Goal: Use online tool/utility: Utilize a website feature to perform a specific function

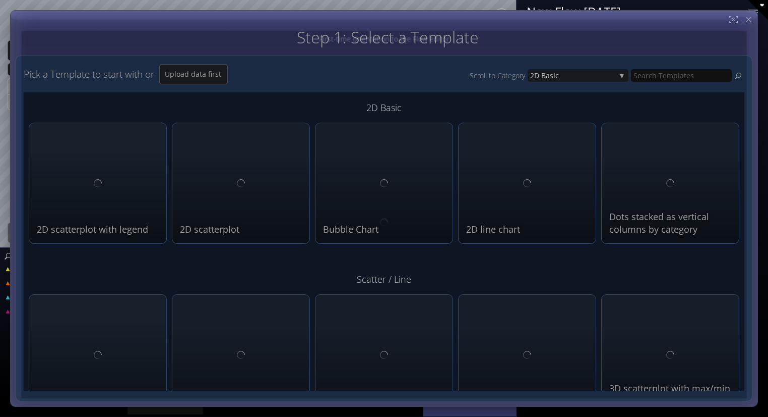
type input "Magic help"
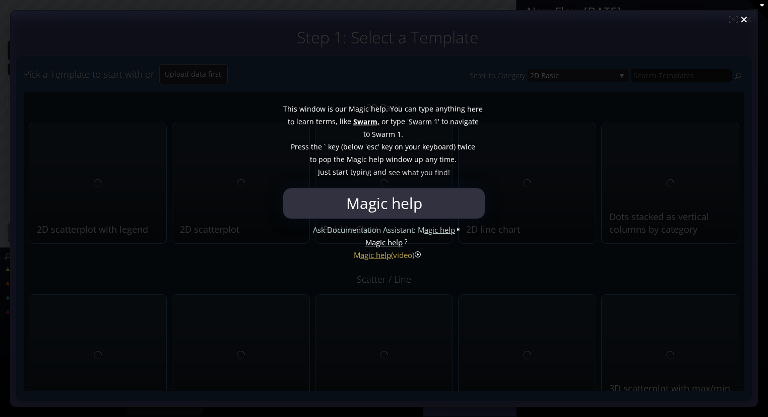
click at [745, 23] on div at bounding box center [384, 208] width 768 height 417
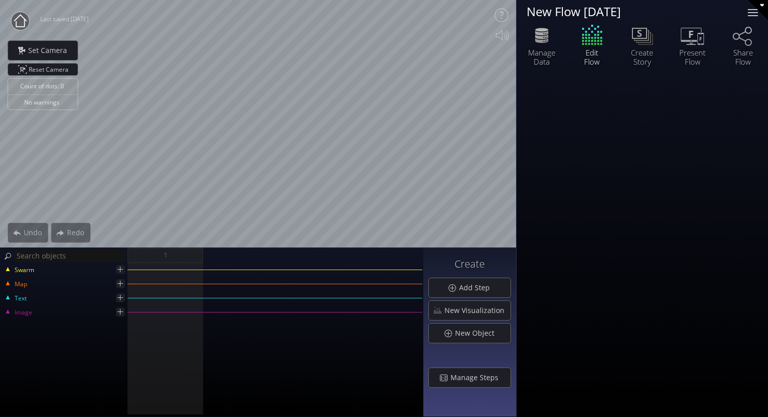
click at [749, 16] on div at bounding box center [753, 15] width 10 height 1
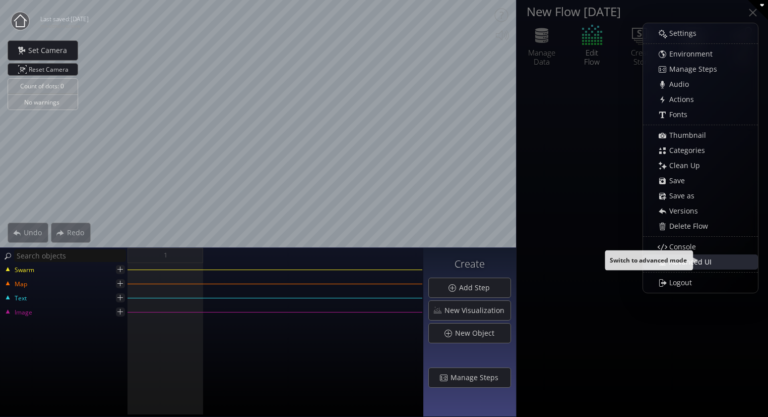
click at [692, 263] on span "Advanced UI" at bounding box center [693, 262] width 49 height 10
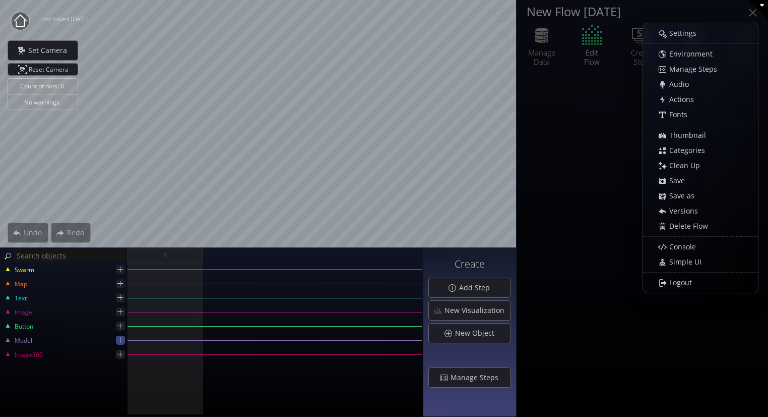
click at [117, 342] on icon at bounding box center [120, 340] width 10 height 10
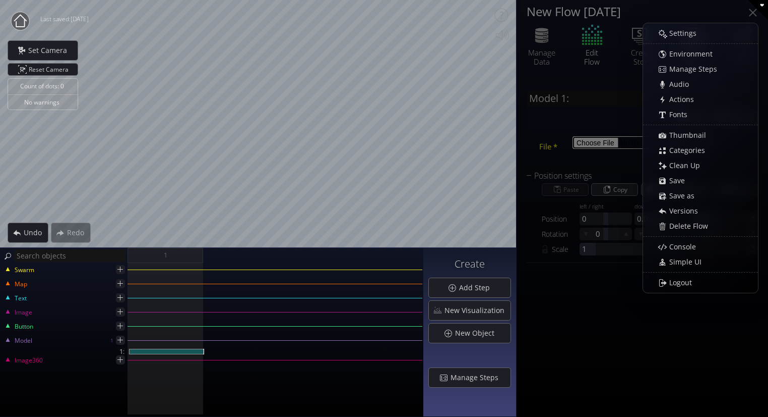
click at [582, 137] on input "file" at bounding box center [641, 142] width 137 height 13
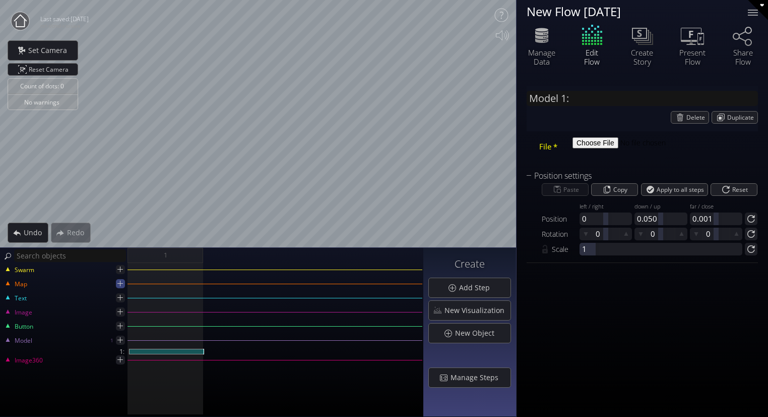
click at [120, 283] on icon at bounding box center [120, 283] width 10 height 10
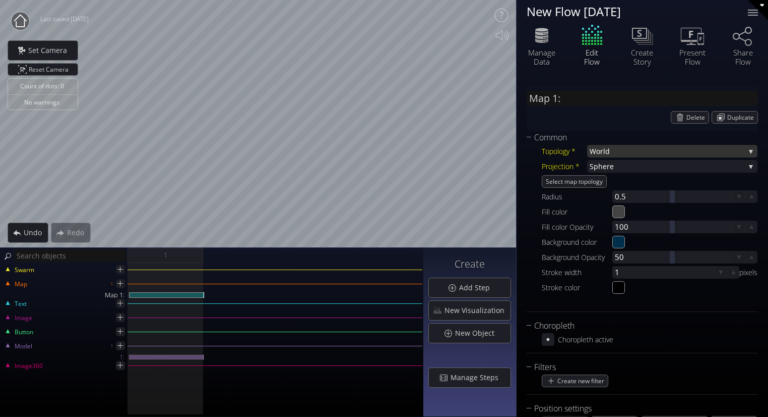
click at [602, 150] on span "World" at bounding box center [667, 151] width 155 height 13
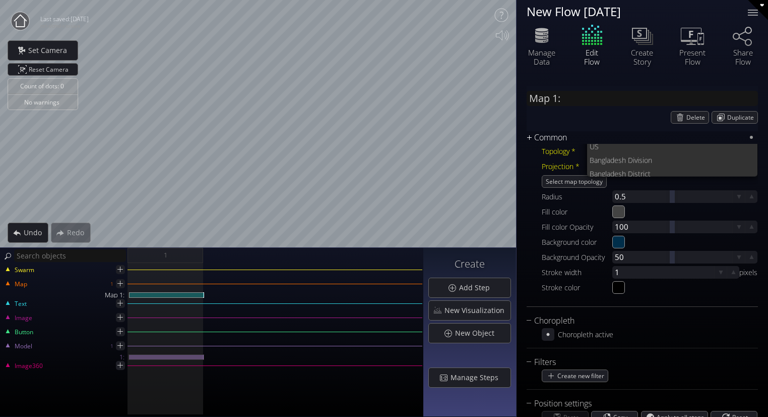
click at [545, 142] on div "Common" at bounding box center [636, 137] width 219 height 13
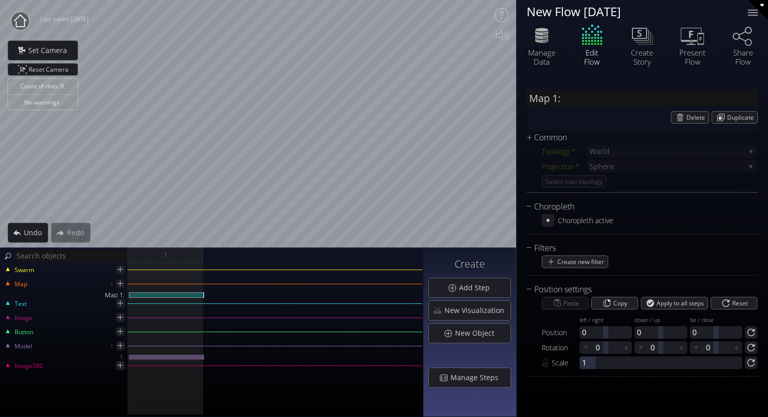
click at [619, 157] on div "Common Topology * World World US Banglades h Division [GEOGRAPHIC_DATA] h Distr…" at bounding box center [642, 162] width 231 height 62
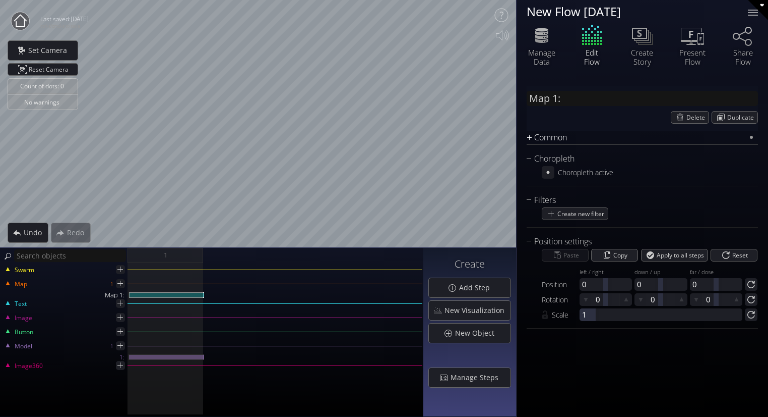
click at [589, 142] on div "Common" at bounding box center [636, 137] width 219 height 13
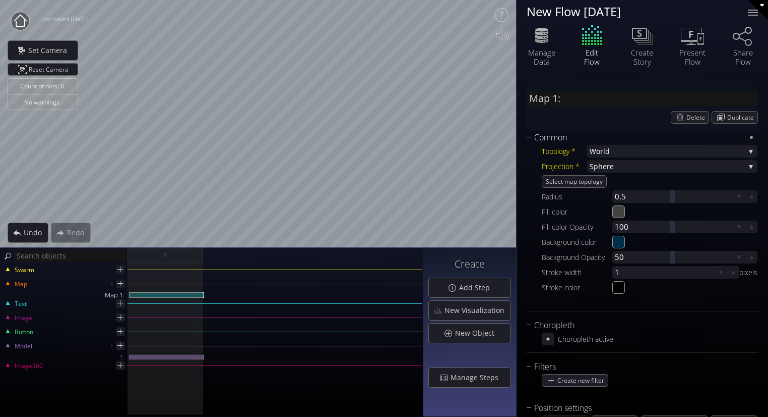
click at [603, 141] on div "Common" at bounding box center [636, 137] width 219 height 13
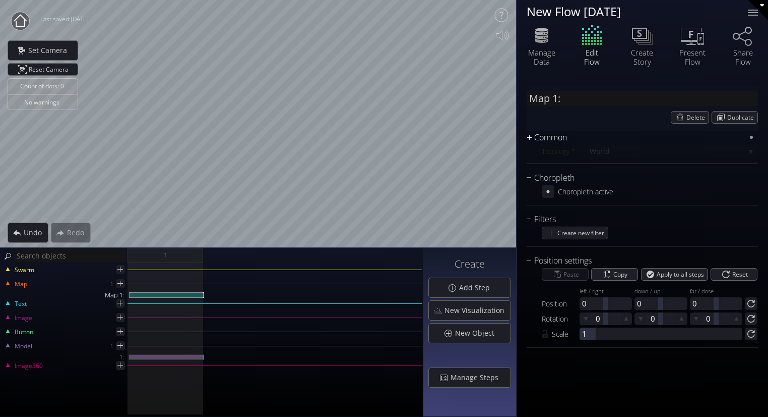
click at [589, 135] on div "Common" at bounding box center [636, 137] width 219 height 13
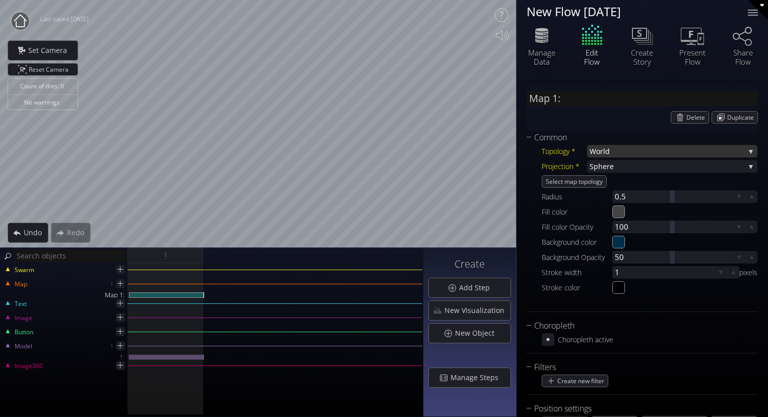
click at [603, 147] on span "World" at bounding box center [667, 151] width 155 height 13
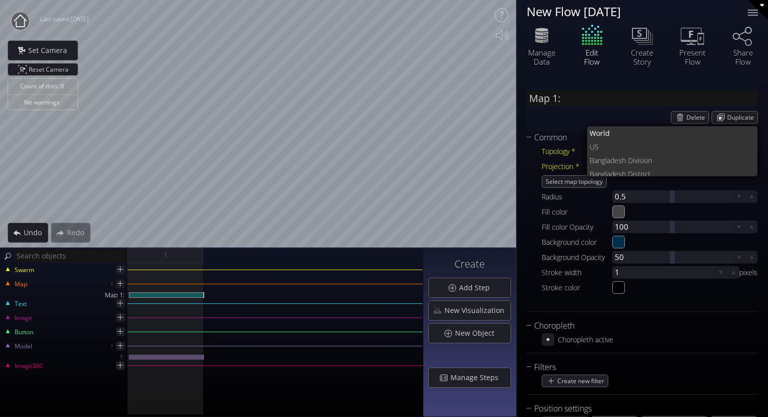
click at [567, 148] on div "Topology *" at bounding box center [564, 151] width 45 height 13
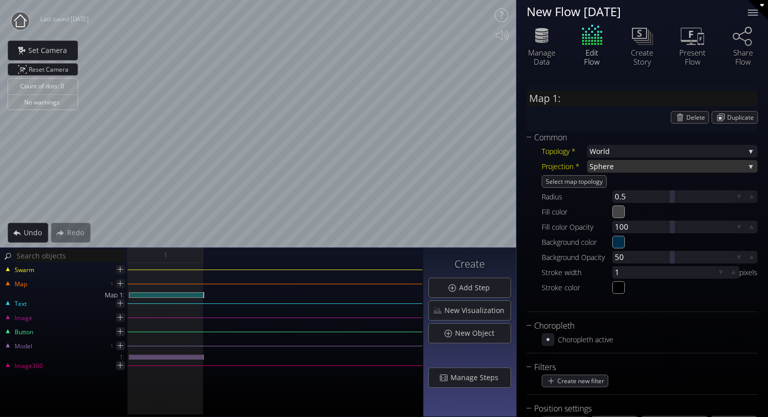
click at [600, 162] on span "here" at bounding box center [672, 166] width 147 height 13
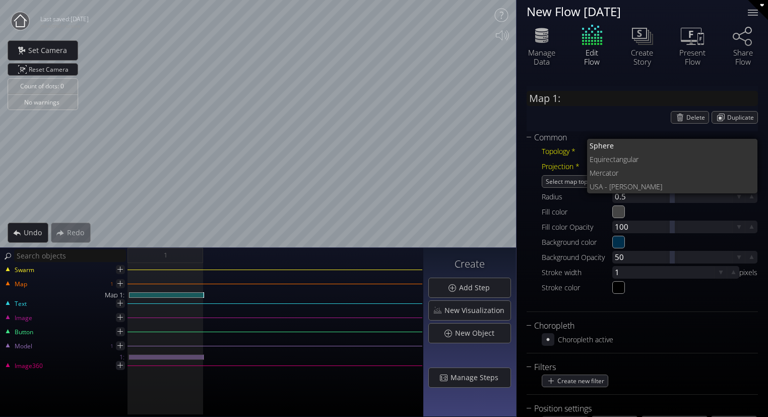
click at [562, 163] on div "Projection *" at bounding box center [564, 166] width 45 height 13
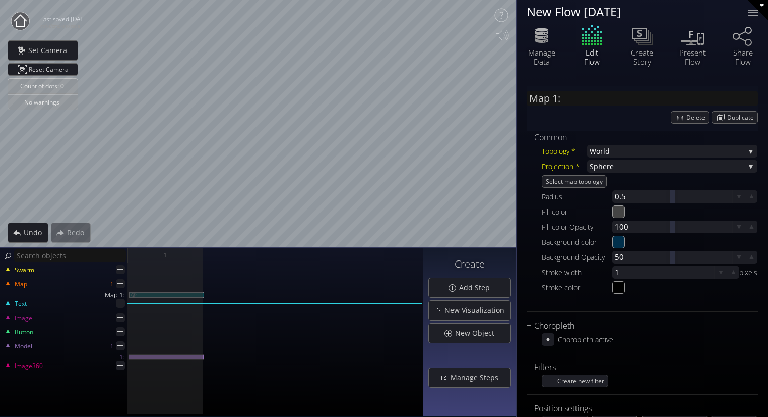
click at [147, 293] on div "Map 1:" at bounding box center [166, 295] width 75 height 6
click at [135, 294] on img at bounding box center [134, 294] width 8 height 5
click at [120, 269] on icon at bounding box center [120, 269] width 5 height 5
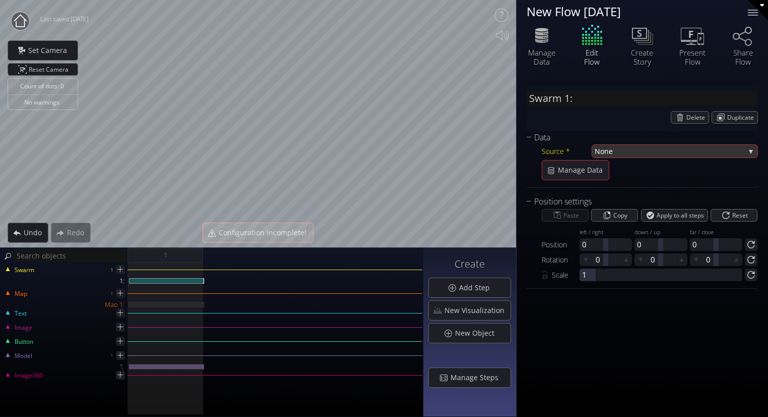
click at [647, 149] on span "None" at bounding box center [670, 151] width 150 height 13
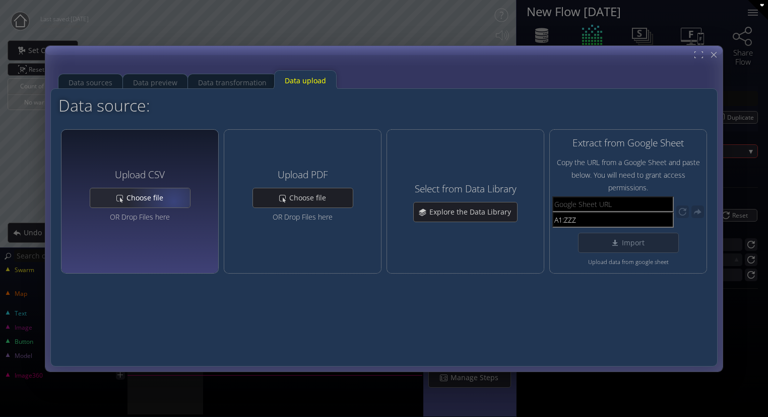
click at [173, 200] on div "Choose file" at bounding box center [140, 197] width 100 height 19
click at [155, 202] on span "Choose file" at bounding box center [147, 198] width 43 height 10
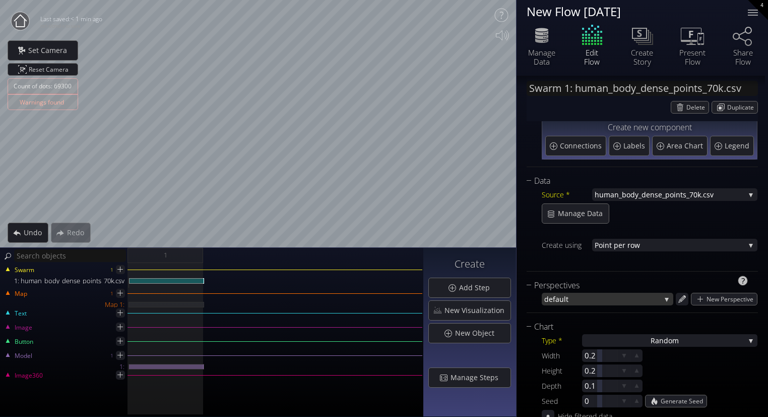
scroll to position [63, 0]
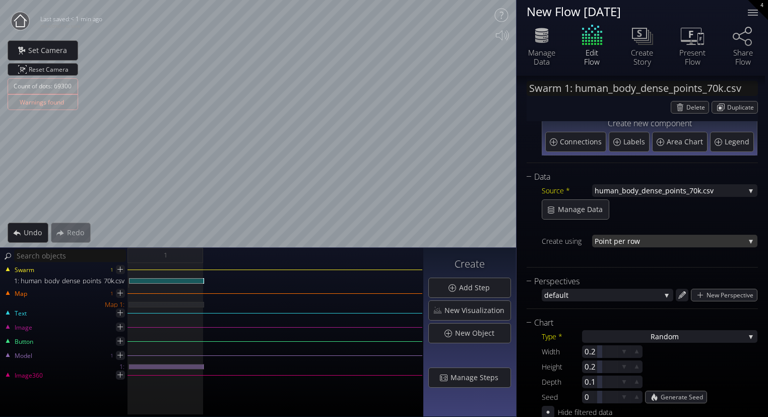
click at [613, 241] on span "nt per row" at bounding box center [675, 240] width 140 height 13
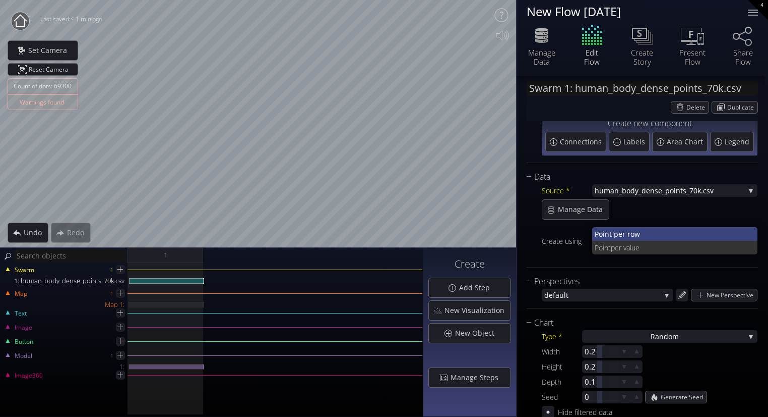
click at [607, 236] on span "nt per row" at bounding box center [677, 234] width 145 height 14
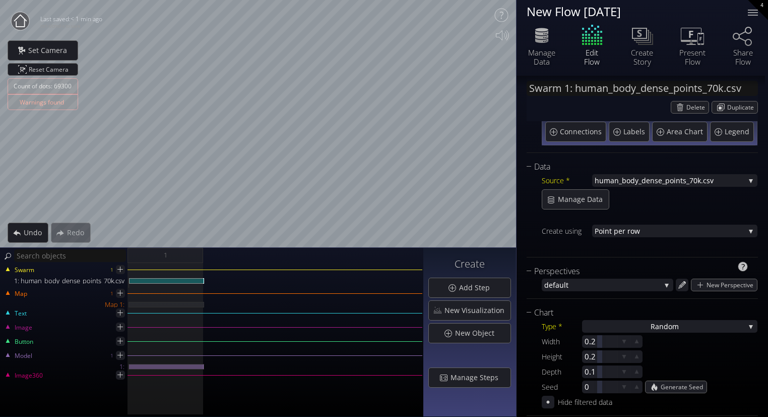
scroll to position [73, 0]
click at [574, 291] on div "Perspectives defa ult defa ult New Perspective" at bounding box center [642, 282] width 231 height 34
click at [611, 328] on div "Ra ndom" at bounding box center [669, 326] width 175 height 13
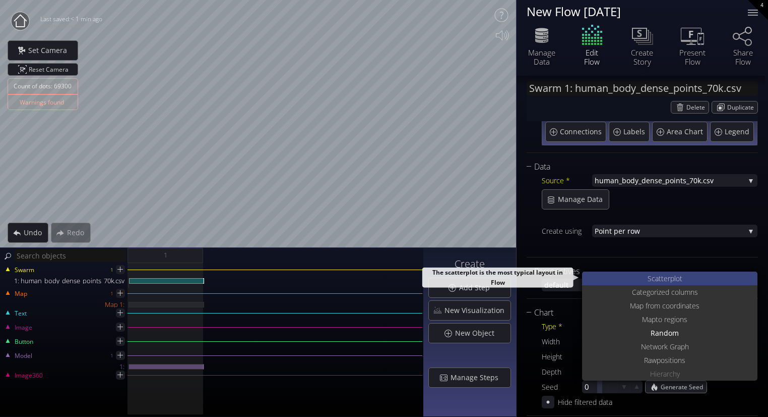
click at [656, 281] on span "catterplot" at bounding box center [667, 278] width 31 height 14
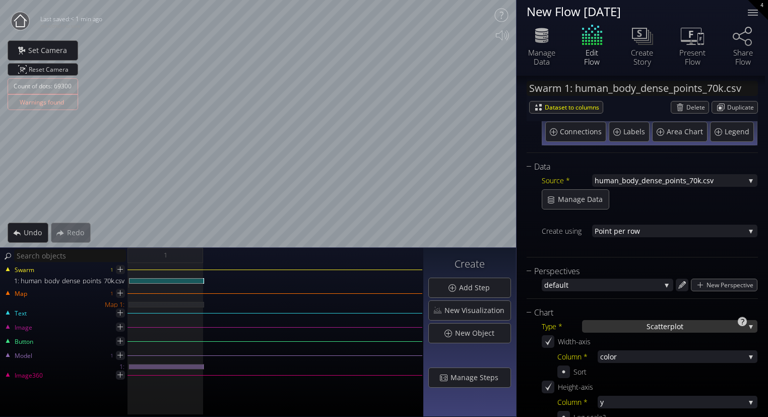
click at [622, 329] on div "S catterplot" at bounding box center [669, 326] width 175 height 13
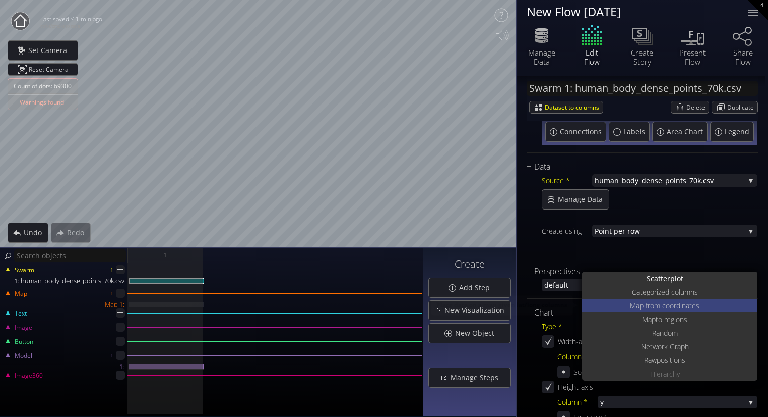
click at [660, 304] on span "Map from c" at bounding box center [648, 306] width 36 height 14
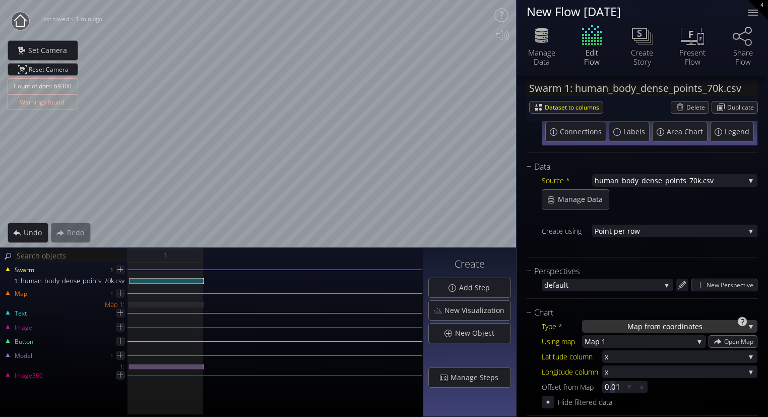
click at [641, 329] on span "Map from c" at bounding box center [647, 326] width 39 height 13
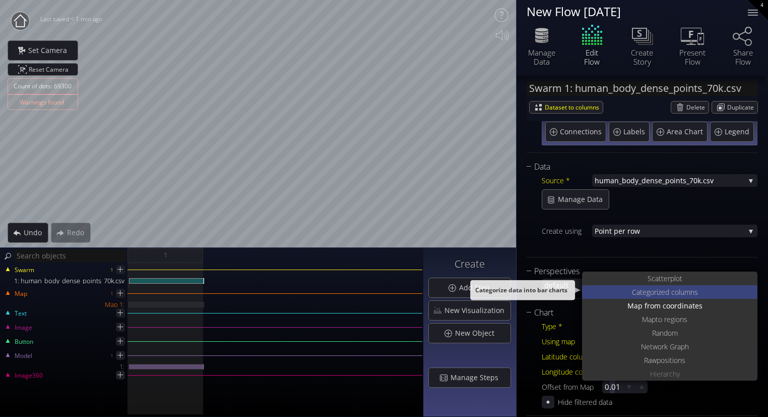
click at [651, 294] on span "Categoriz" at bounding box center [646, 292] width 29 height 14
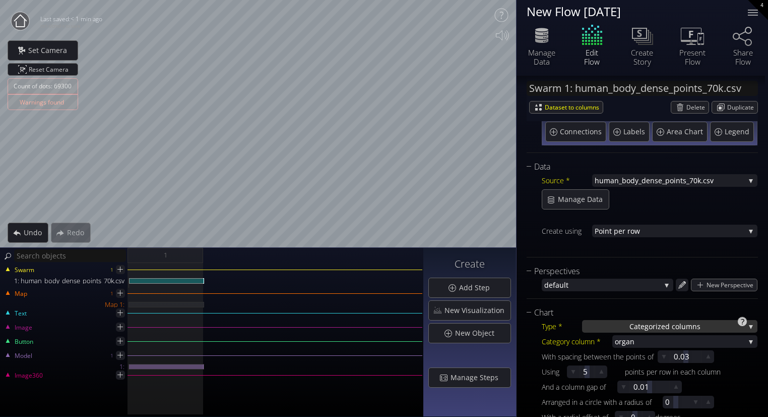
click at [646, 323] on span "Categoriz" at bounding box center [646, 326] width 32 height 13
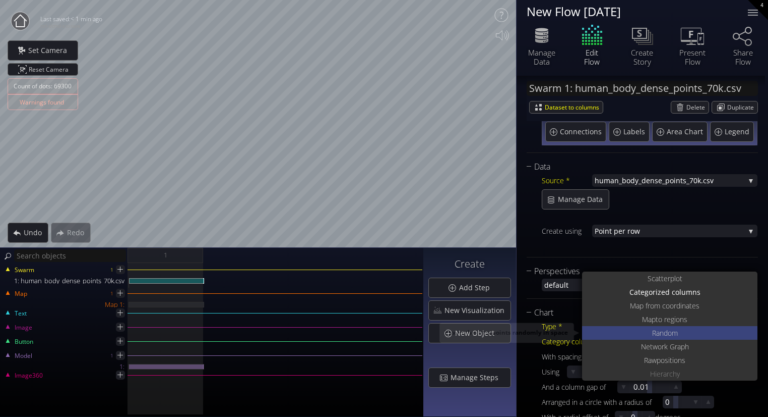
click at [653, 333] on span "Ra" at bounding box center [656, 333] width 8 height 14
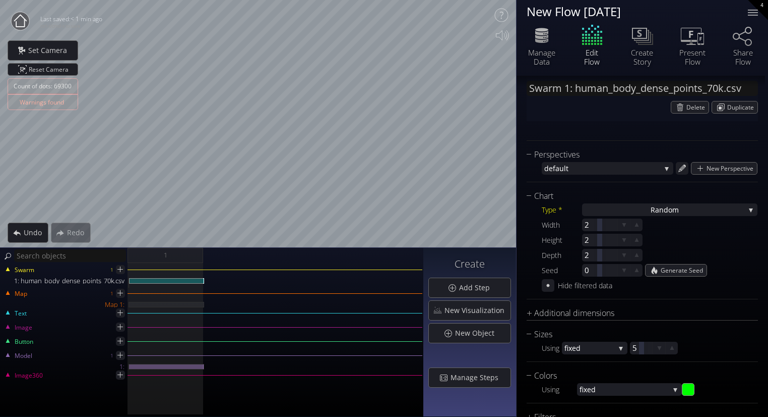
scroll to position [189, 0]
click at [591, 315] on div "Additional dimensions" at bounding box center [636, 313] width 219 height 13
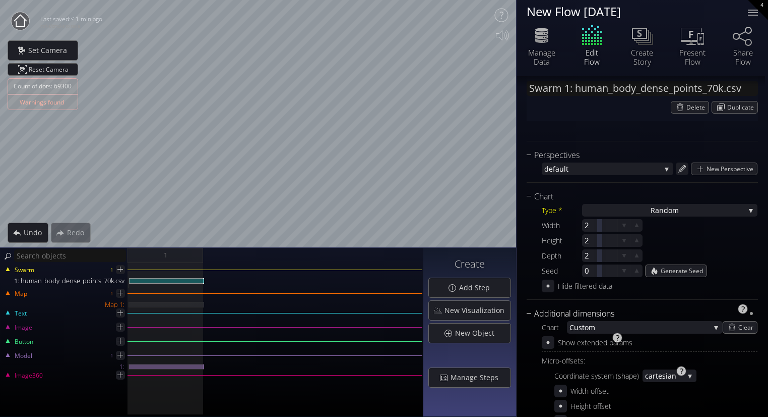
scroll to position [221, 0]
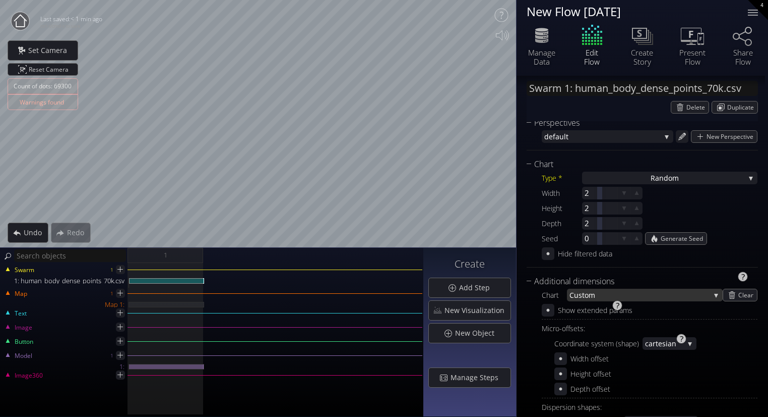
click at [574, 292] on span "Cu" at bounding box center [574, 294] width 9 height 13
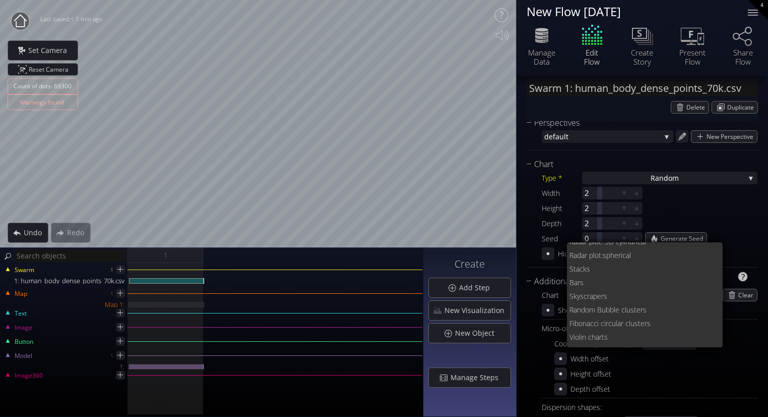
scroll to position [0, 0]
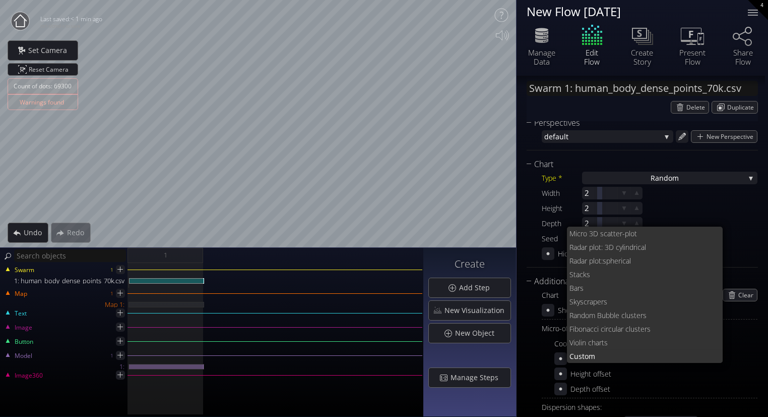
click at [525, 277] on div "Swarm 1: human_body_dense_points_70k.csv Delete Duplicate Components Swarm comp…" at bounding box center [643, 348] width 252 height 986
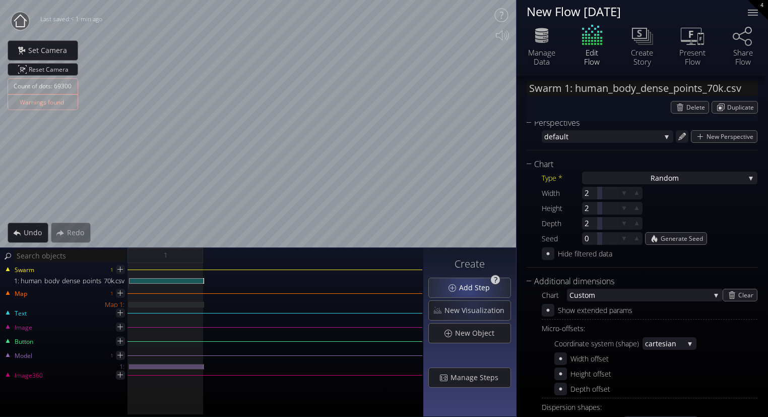
click at [468, 286] on span "Add Step" at bounding box center [477, 287] width 37 height 10
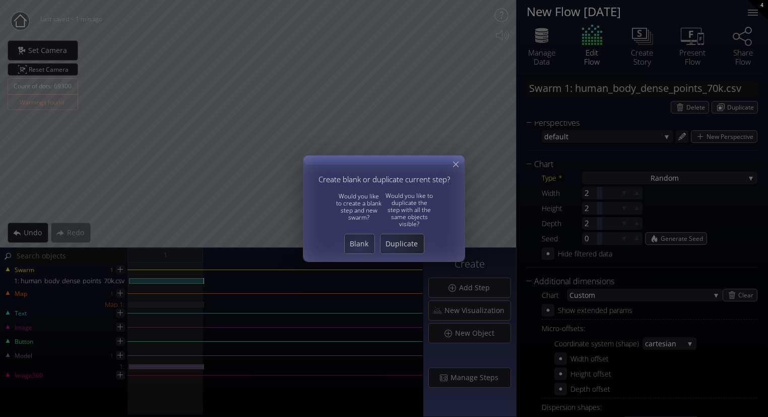
drag, startPoint x: 386, startPoint y: 245, endPoint x: 333, endPoint y: 253, distance: 53.5
click at [333, 253] on div "Blank Duplicate" at bounding box center [384, 243] width 151 height 20
click at [455, 168] on icon at bounding box center [456, 164] width 10 height 10
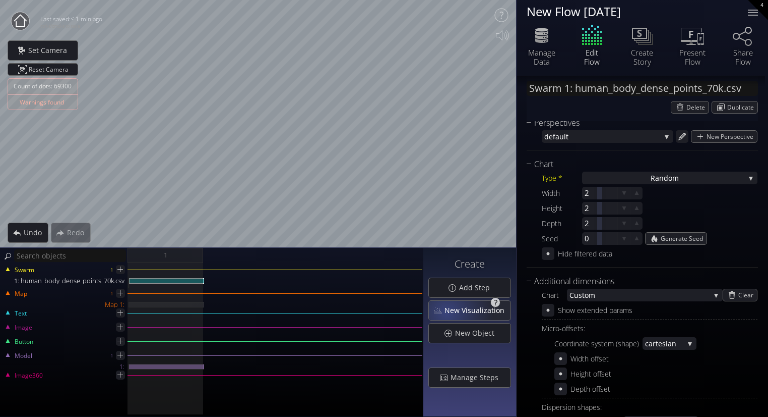
click at [452, 311] on span "New Visualization" at bounding box center [477, 310] width 67 height 10
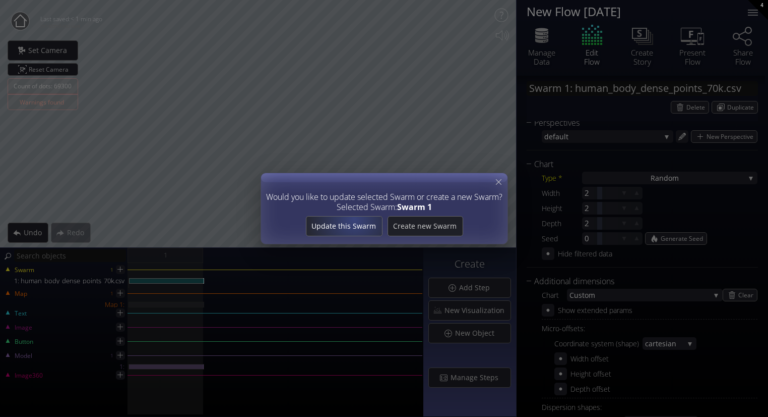
click at [355, 221] on span "Update this Swarm" at bounding box center [344, 226] width 76 height 10
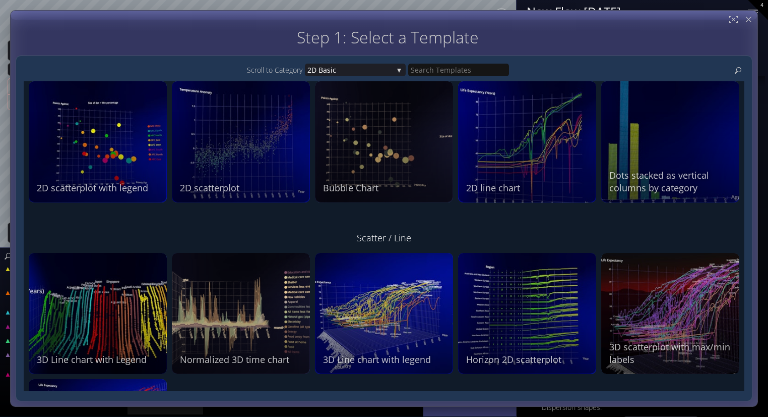
scroll to position [30, 0]
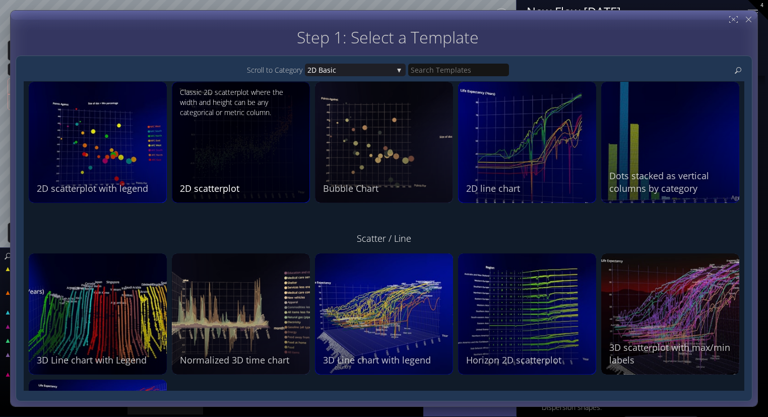
click at [248, 166] on div "Classic 2D scatterplot where the width and height can be any categorical or met…" at bounding box center [242, 140] width 125 height 107
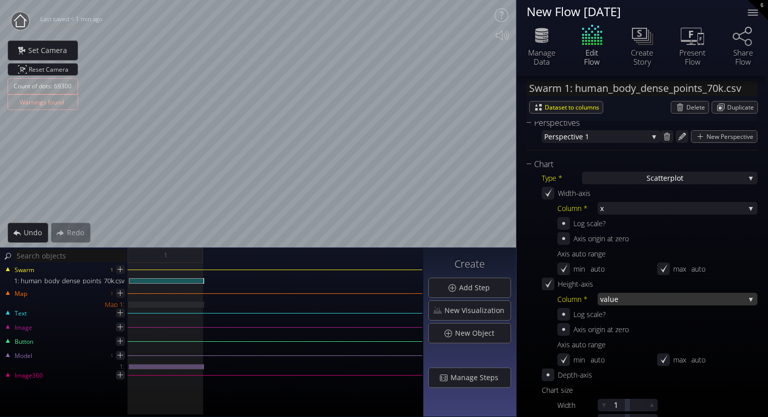
click at [604, 300] on span "value" at bounding box center [673, 298] width 145 height 13
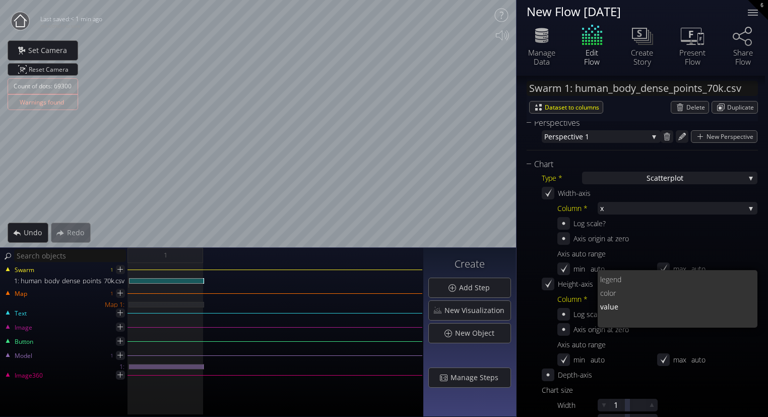
scroll to position [0, 0]
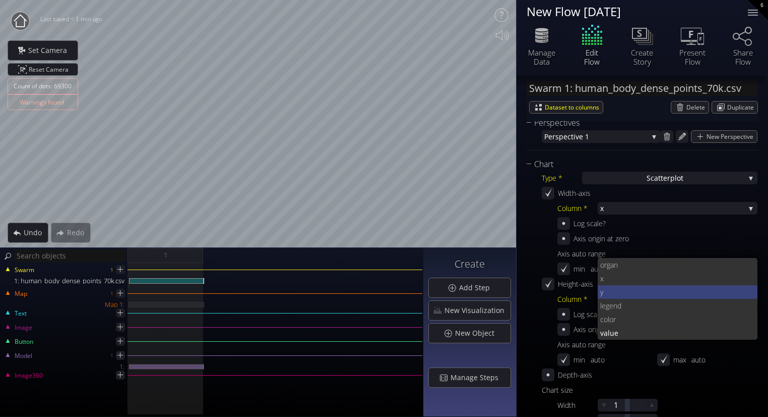
click at [611, 292] on span "y" at bounding box center [676, 292] width 150 height 14
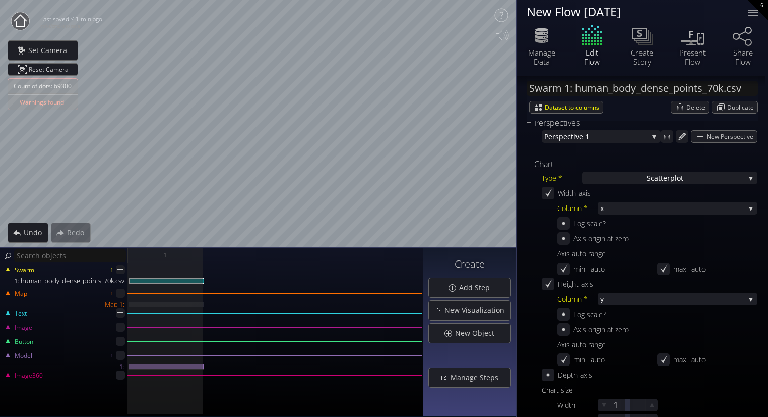
click at [562, 274] on div "Axis origin at zero Axis auto range min auto max auto" at bounding box center [658, 254] width 200 height 45
click at [565, 271] on icon at bounding box center [564, 268] width 9 height 9
click at [565, 271] on icon at bounding box center [564, 269] width 10 height 10
click at [662, 272] on icon at bounding box center [664, 269] width 10 height 10
click at [558, 267] on div at bounding box center [564, 269] width 12 height 12
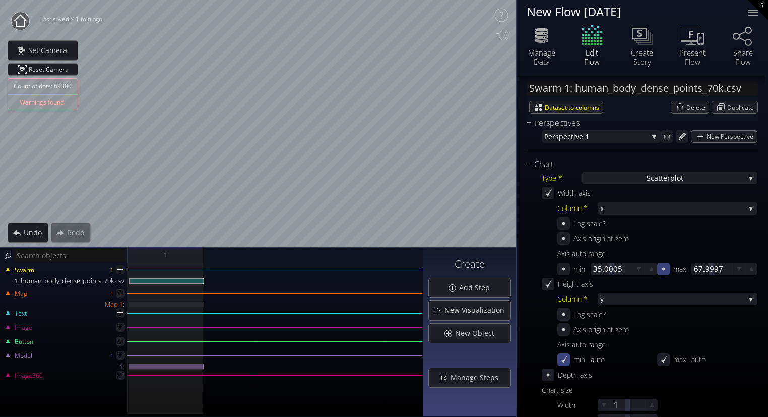
click at [562, 359] on icon at bounding box center [564, 359] width 10 height 10
click at [563, 359] on icon at bounding box center [564, 359] width 3 height 3
click at [565, 273] on div at bounding box center [564, 269] width 12 height 12
click at [662, 269] on icon at bounding box center [663, 268] width 3 height 3
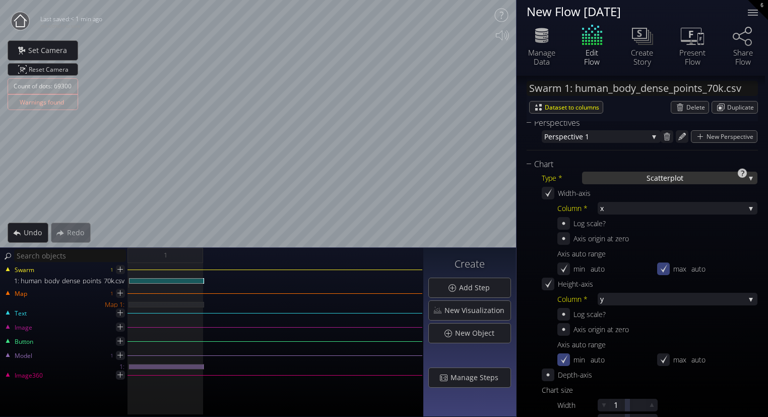
click at [629, 172] on div "S catterplot" at bounding box center [669, 177] width 175 height 13
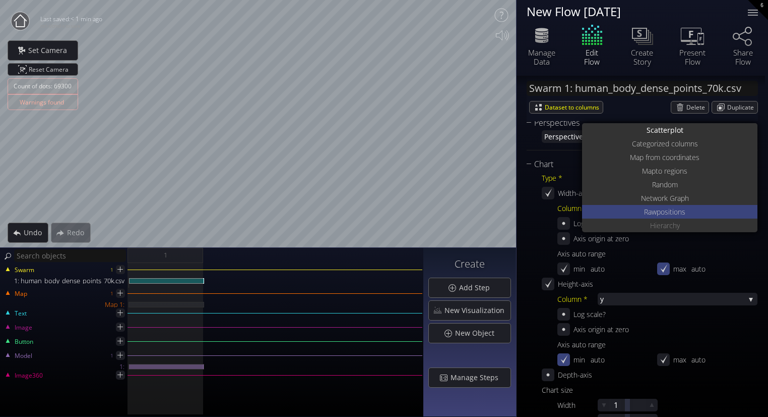
click at [669, 210] on span "positions" at bounding box center [671, 212] width 29 height 14
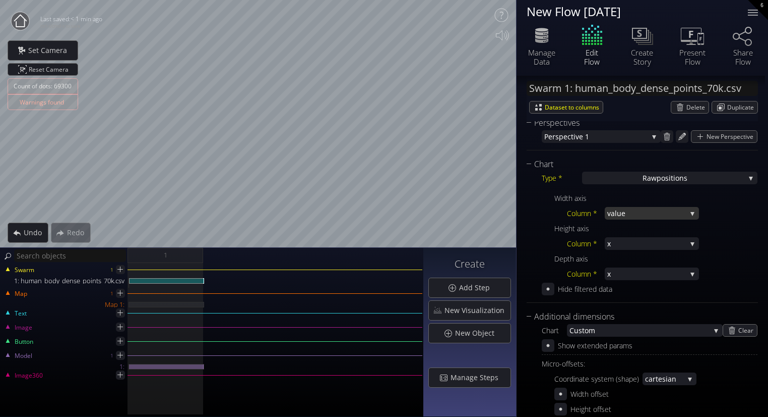
click at [623, 216] on span "value" at bounding box center [647, 213] width 79 height 13
click at [621, 197] on span "x" at bounding box center [650, 200] width 84 height 14
click at [618, 243] on span "x" at bounding box center [647, 243] width 79 height 13
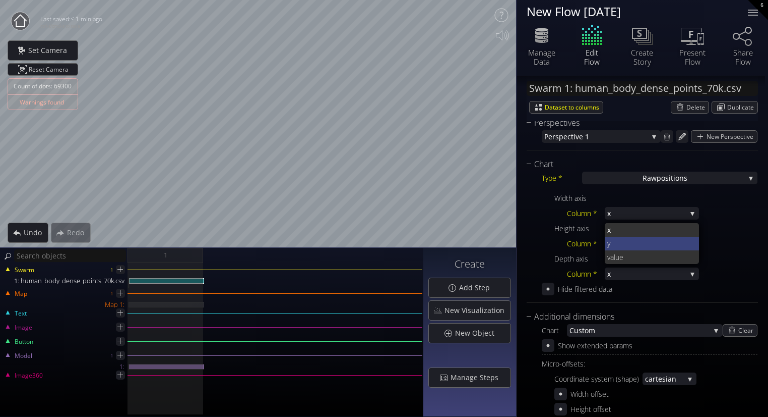
click at [621, 236] on span "y" at bounding box center [650, 243] width 84 height 14
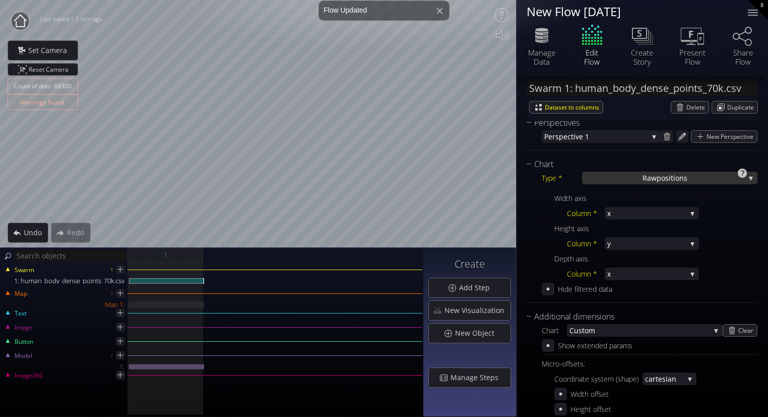
click at [616, 178] on div "Raw positions" at bounding box center [669, 177] width 175 height 13
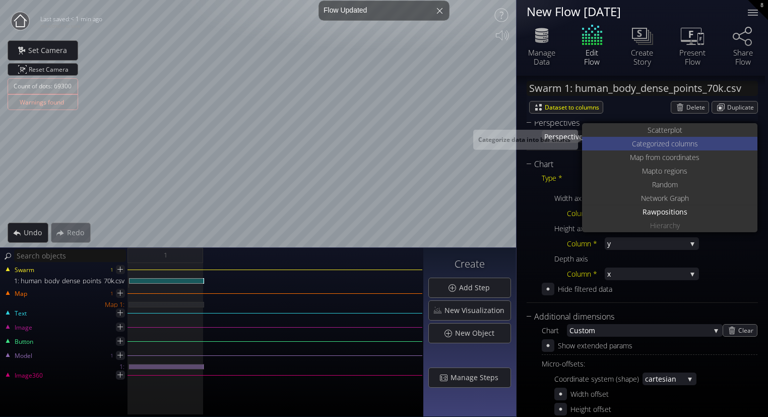
click at [668, 138] on span "ed columns" at bounding box center [680, 144] width 37 height 14
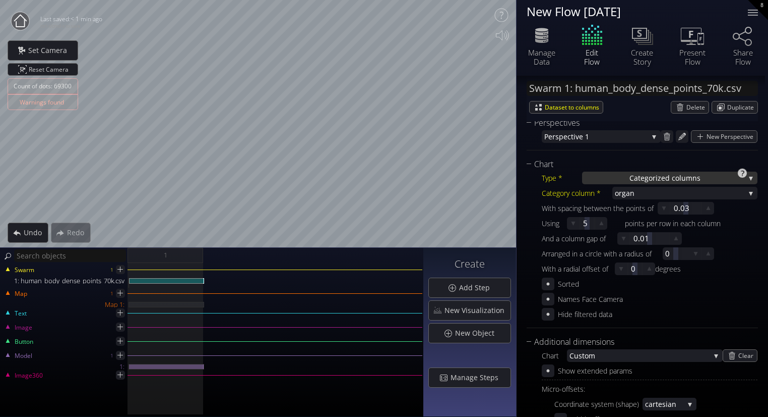
click at [642, 179] on span "Categoriz" at bounding box center [646, 177] width 32 height 13
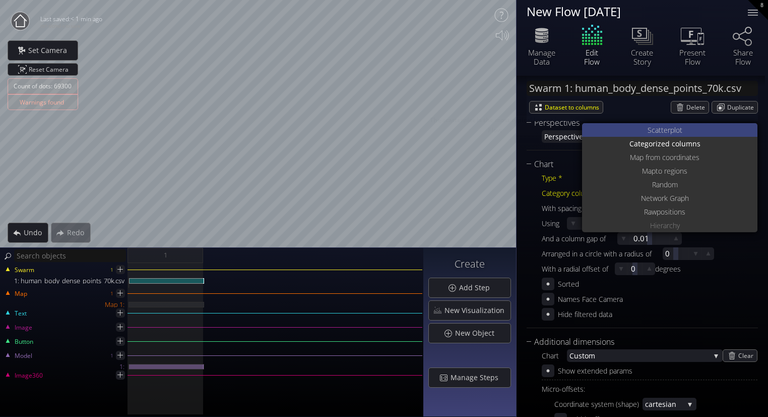
click at [668, 125] on span "catterplot" at bounding box center [667, 130] width 31 height 14
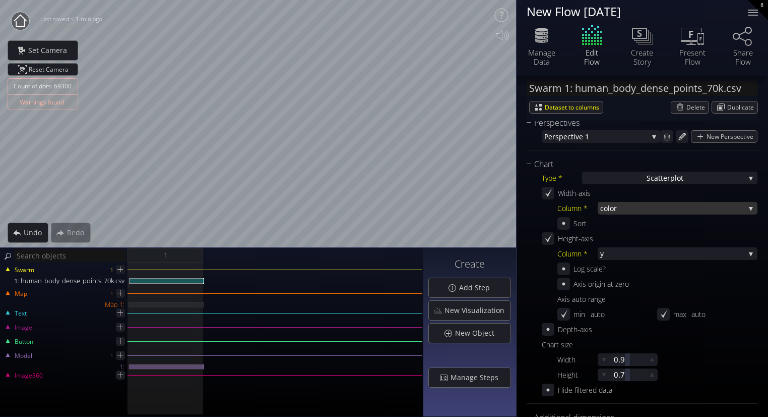
click at [615, 205] on span "color" at bounding box center [673, 208] width 145 height 13
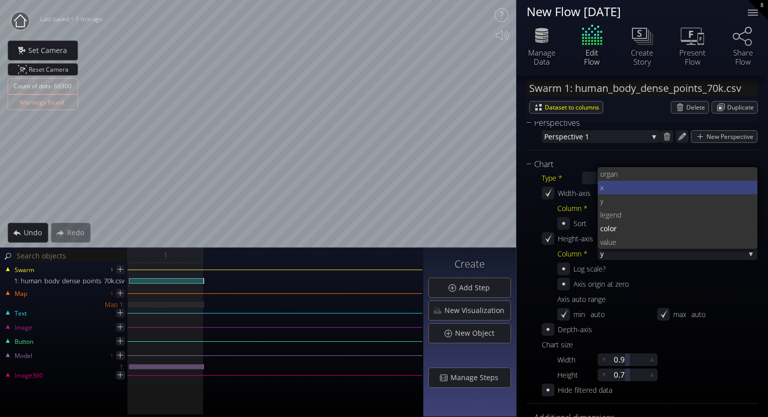
click at [611, 188] on span "x" at bounding box center [676, 188] width 150 height 14
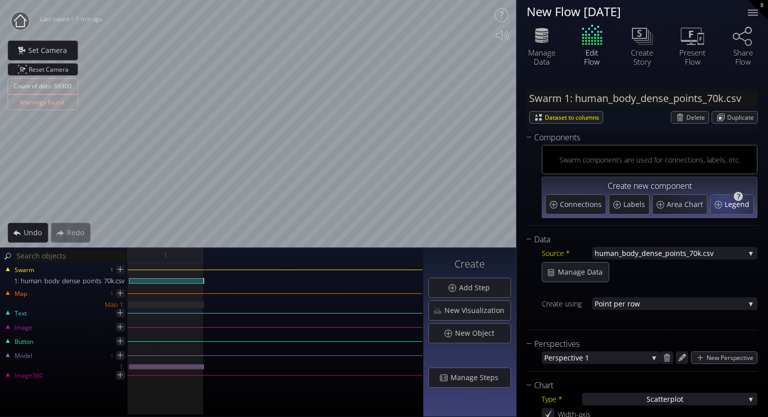
click at [726, 201] on span "Legend" at bounding box center [738, 204] width 27 height 10
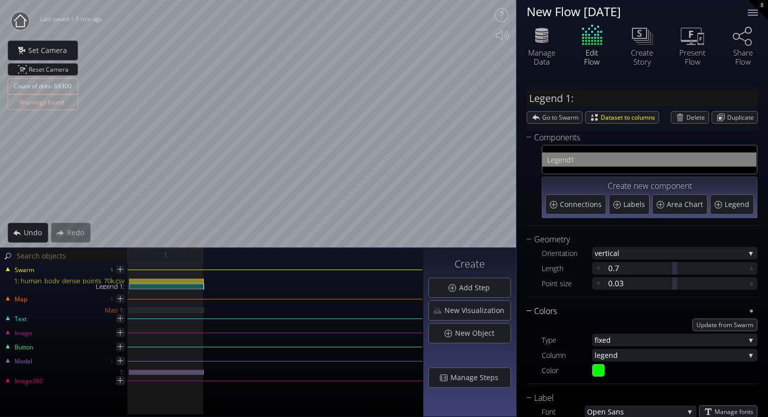
scroll to position [274, 0]
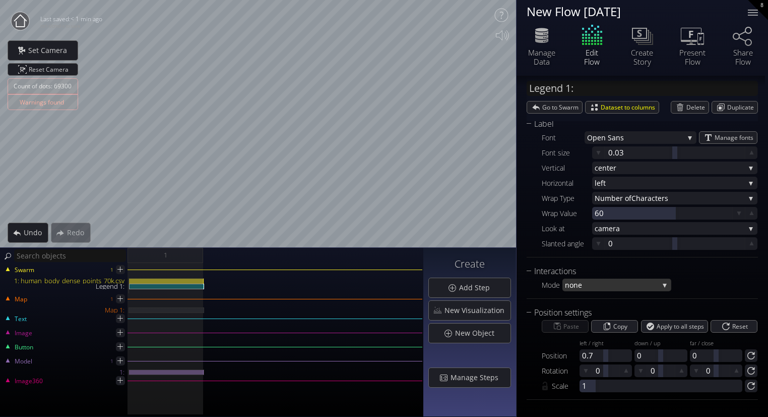
click at [588, 287] on span "none" at bounding box center [612, 284] width 94 height 13
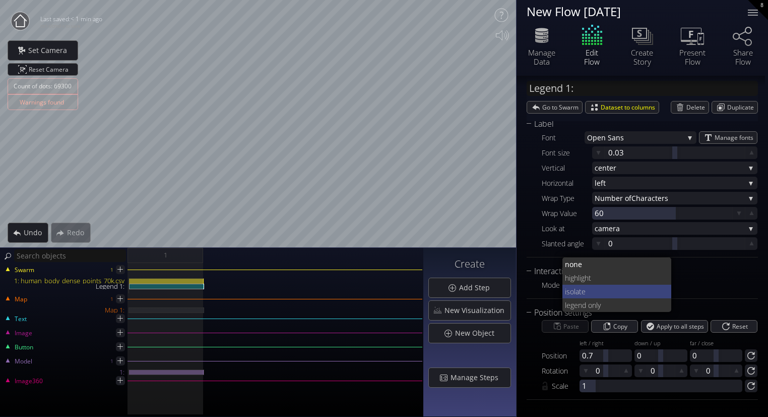
click at [577, 289] on span "ate" at bounding box center [620, 291] width 88 height 14
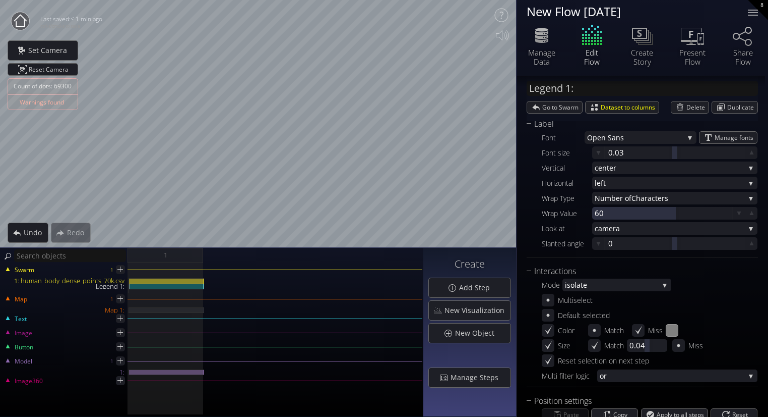
scroll to position [0, 0]
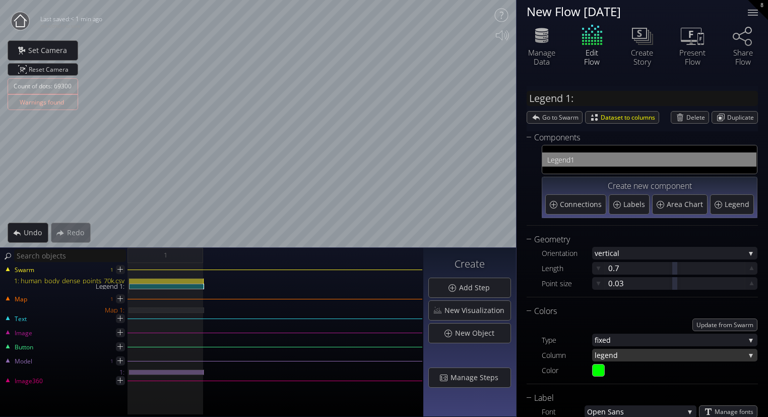
click at [606, 355] on span "gend" at bounding box center [673, 354] width 144 height 13
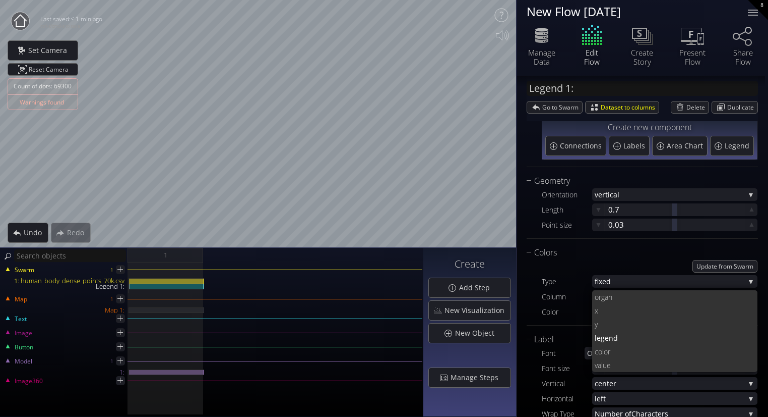
scroll to position [61, 0]
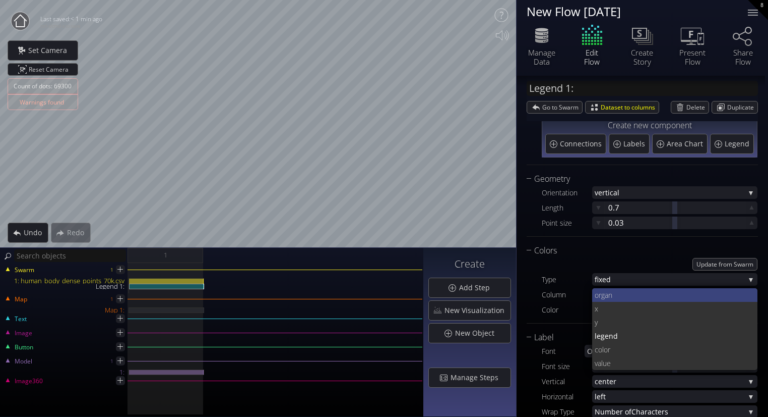
click at [615, 295] on span "organ" at bounding box center [672, 295] width 155 height 14
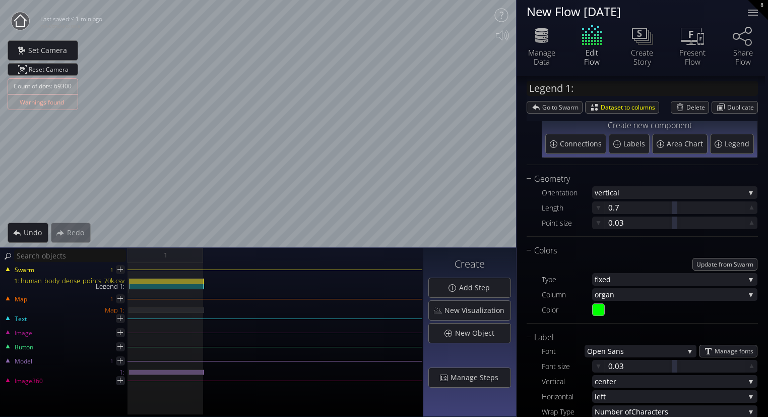
click at [459, 88] on div "Count of dots: 69300 Warnings found Close Calibrate to floor or table Close Tap…" at bounding box center [384, 208] width 768 height 417
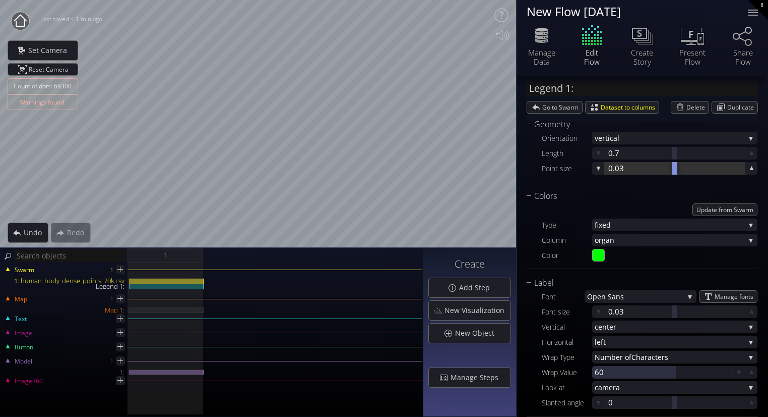
scroll to position [0, 0]
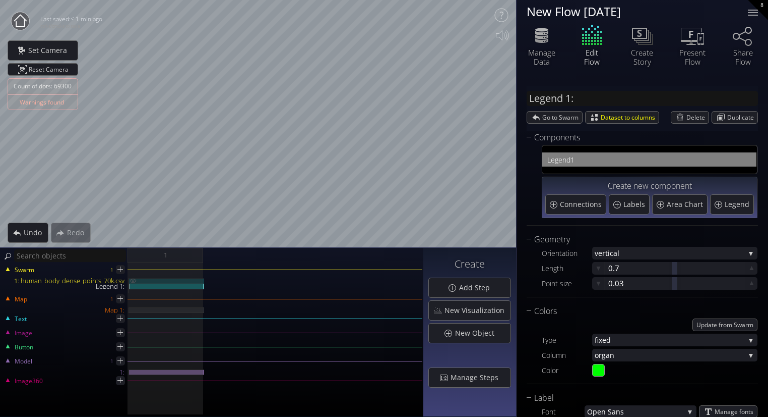
click at [184, 278] on div "1: human_body_dense_points_70k.csv" at bounding box center [166, 281] width 75 height 6
type input "Swarm 1: human_body_dense_points_70k.csv"
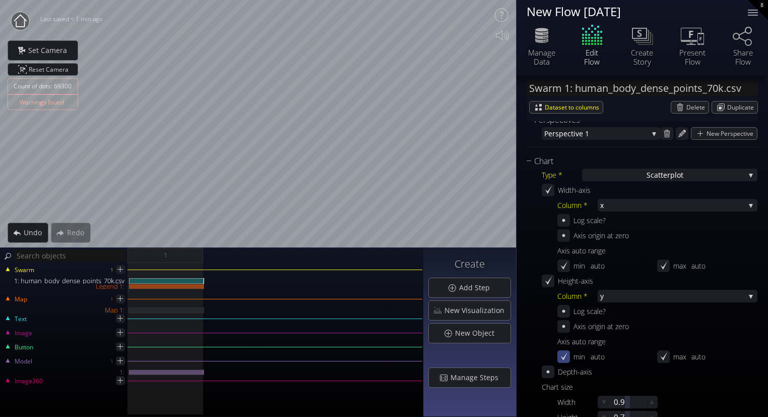
scroll to position [233, 0]
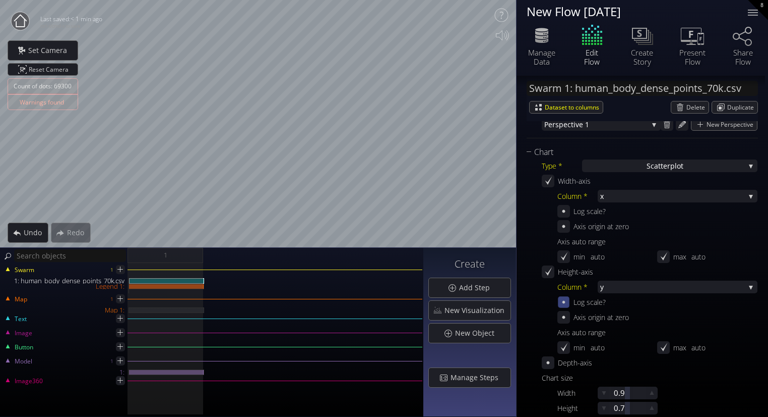
click at [565, 302] on icon at bounding box center [564, 302] width 9 height 9
click at [568, 317] on icon at bounding box center [564, 317] width 10 height 10
click at [568, 317] on icon at bounding box center [564, 317] width 9 height 9
click at [560, 346] on icon at bounding box center [564, 347] width 9 height 9
click at [664, 349] on icon at bounding box center [663, 347] width 9 height 9
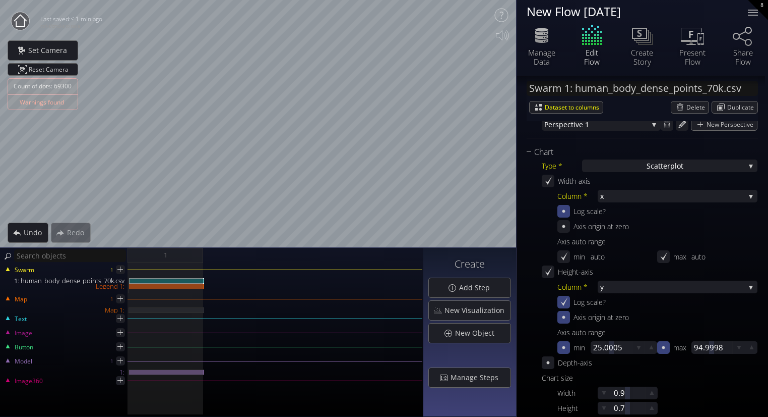
click at [564, 210] on icon at bounding box center [564, 211] width 3 height 3
